Goal: Task Accomplishment & Management: Manage account settings

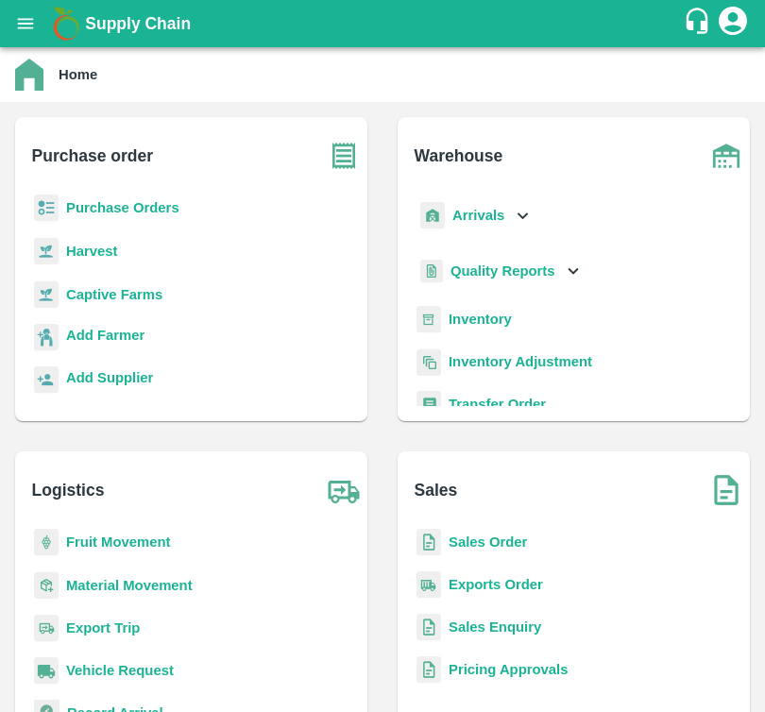
click at [729, 19] on icon "account of current user" at bounding box center [733, 21] width 34 height 34
click at [700, 102] on li "Logout" at bounding box center [770, 100] width 187 height 32
